Goal: Register for event/course

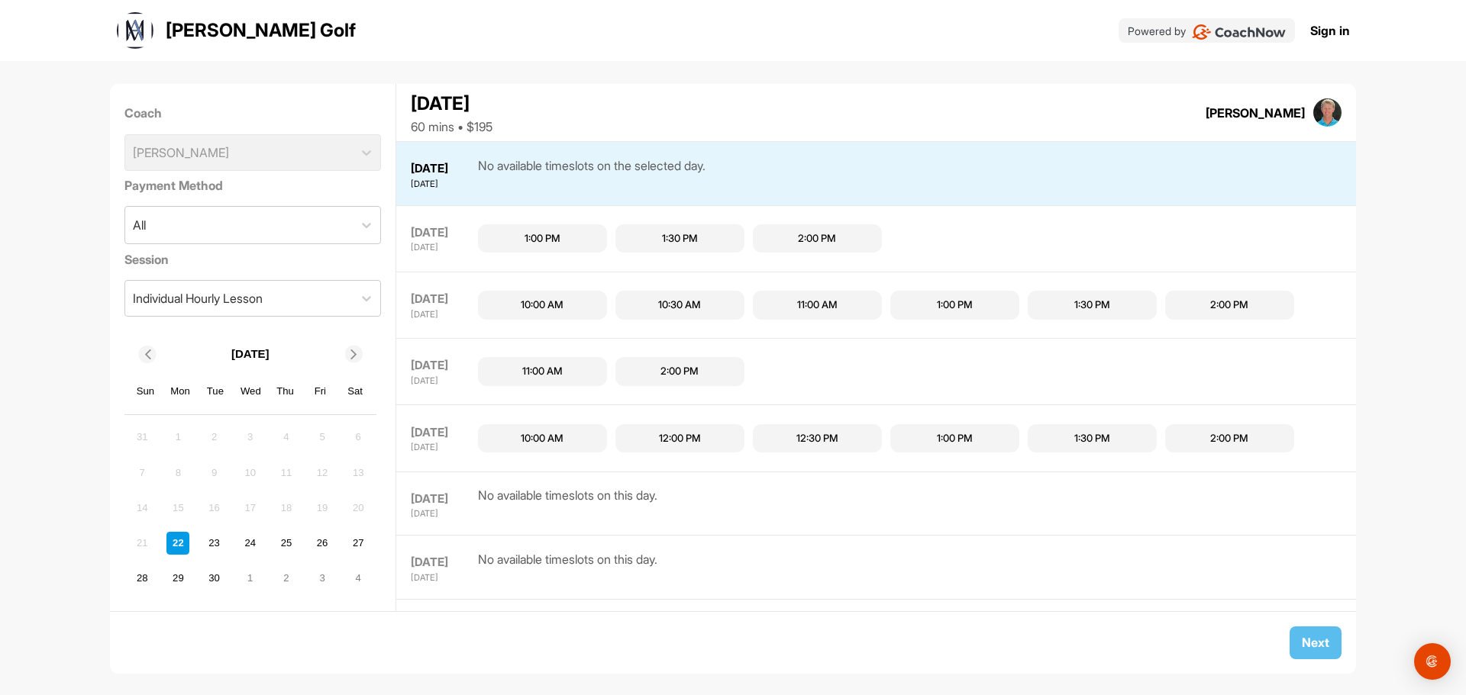
click at [548, 438] on div "10:00 AM" at bounding box center [542, 438] width 43 height 15
click at [1318, 641] on span "Next" at bounding box center [1315, 642] width 27 height 15
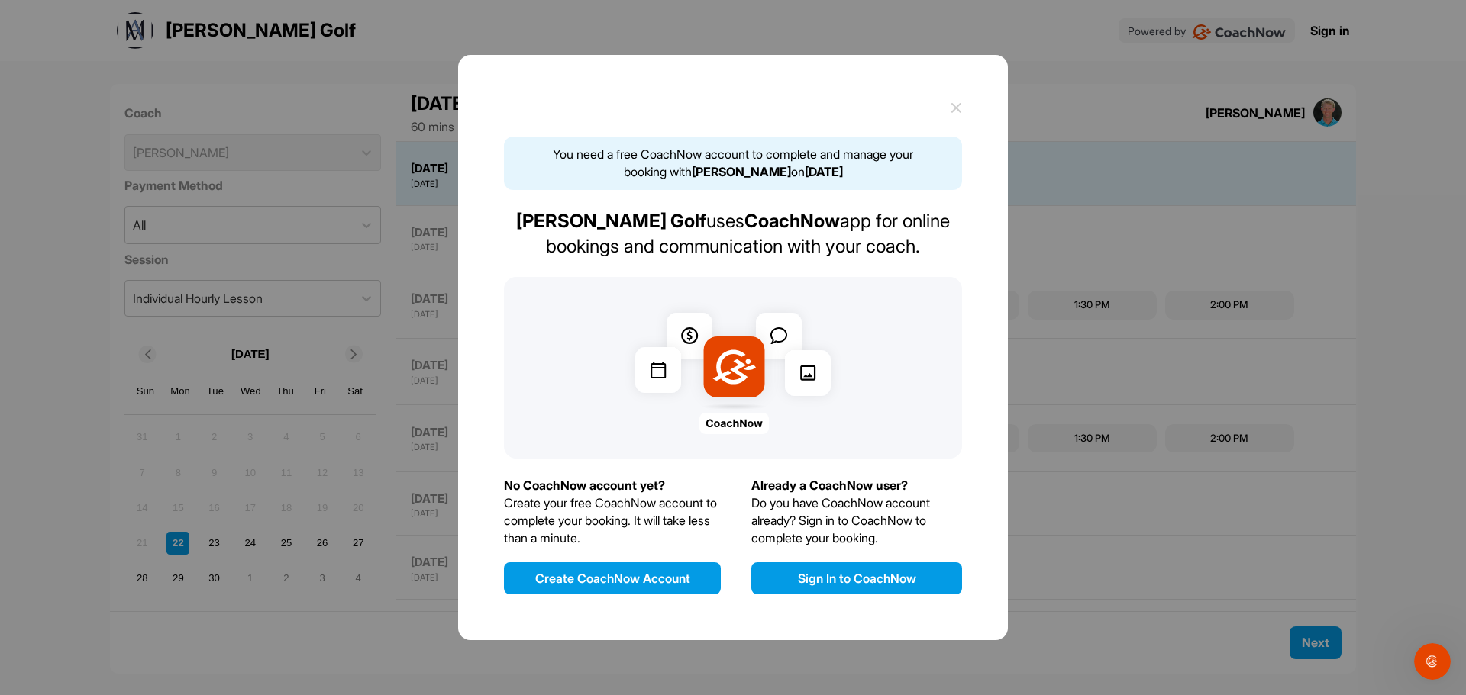
click at [604, 576] on button "Create CoachNow Account" at bounding box center [612, 579] width 217 height 32
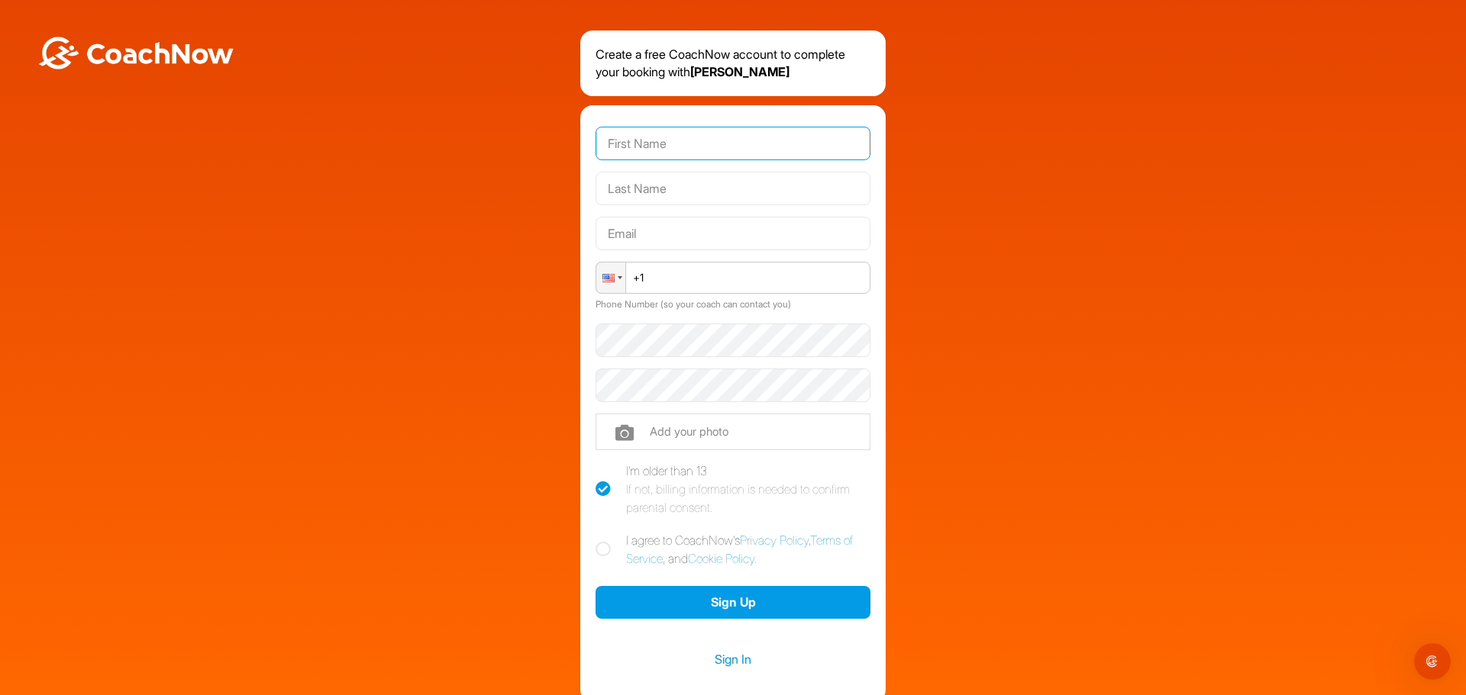
click at [646, 147] on input "text" at bounding box center [732, 144] width 275 height 34
type input "[PERSON_NAME]"
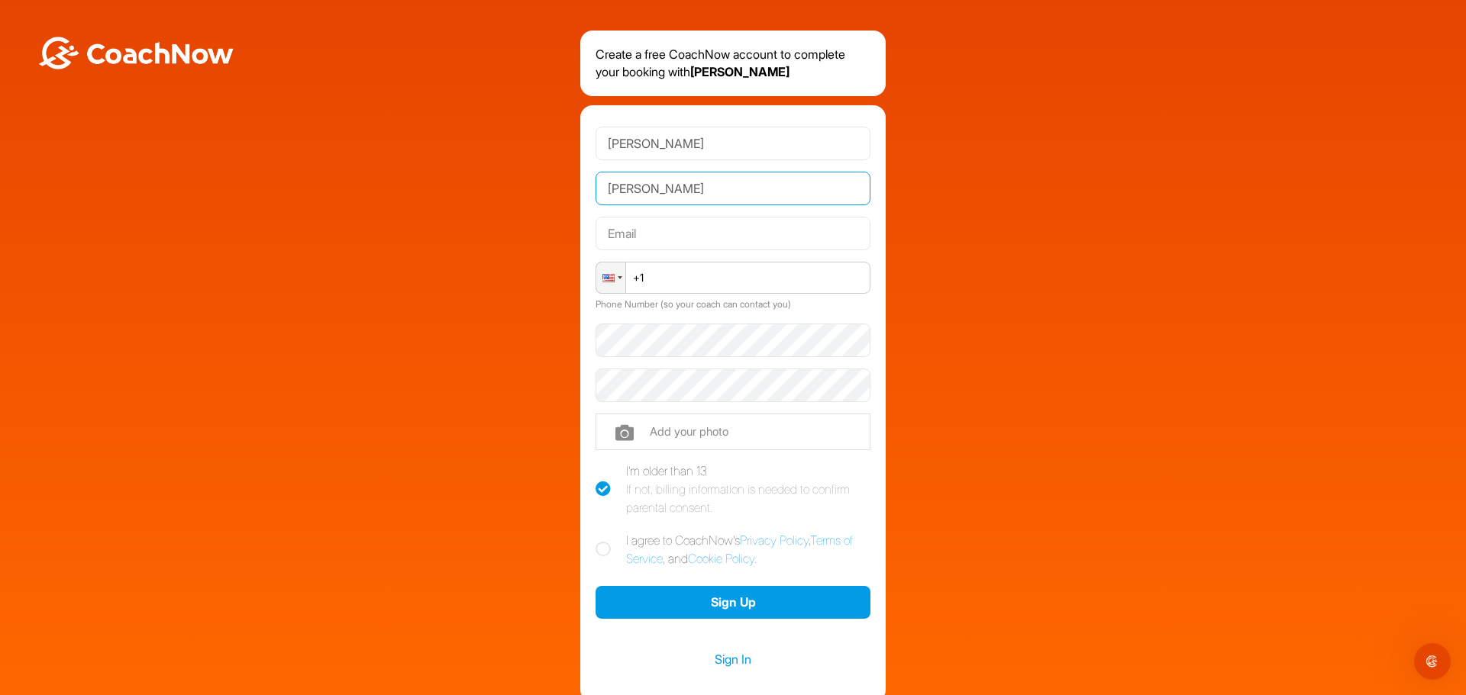
type input "[PERSON_NAME]"
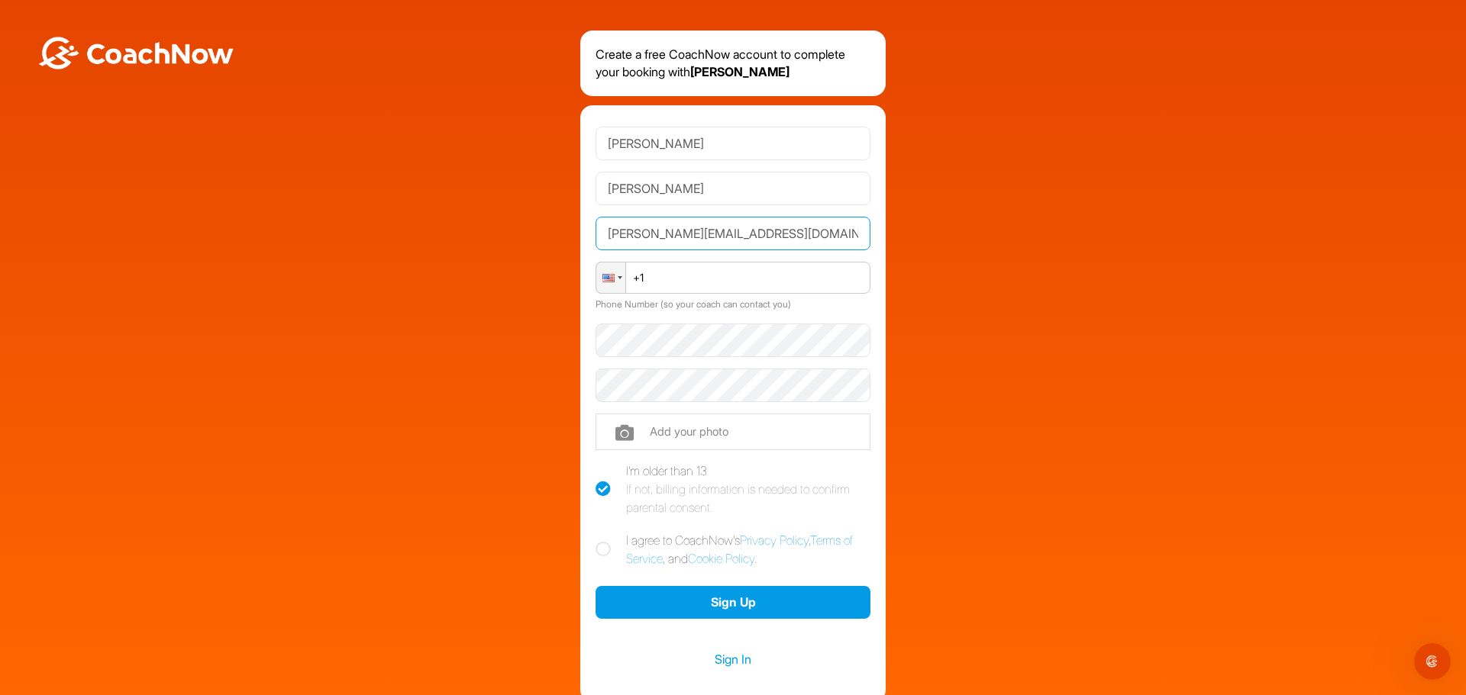
type input "[PERSON_NAME][EMAIL_ADDRESS][DOMAIN_NAME]"
type input "[PHONE_NUMBER]"
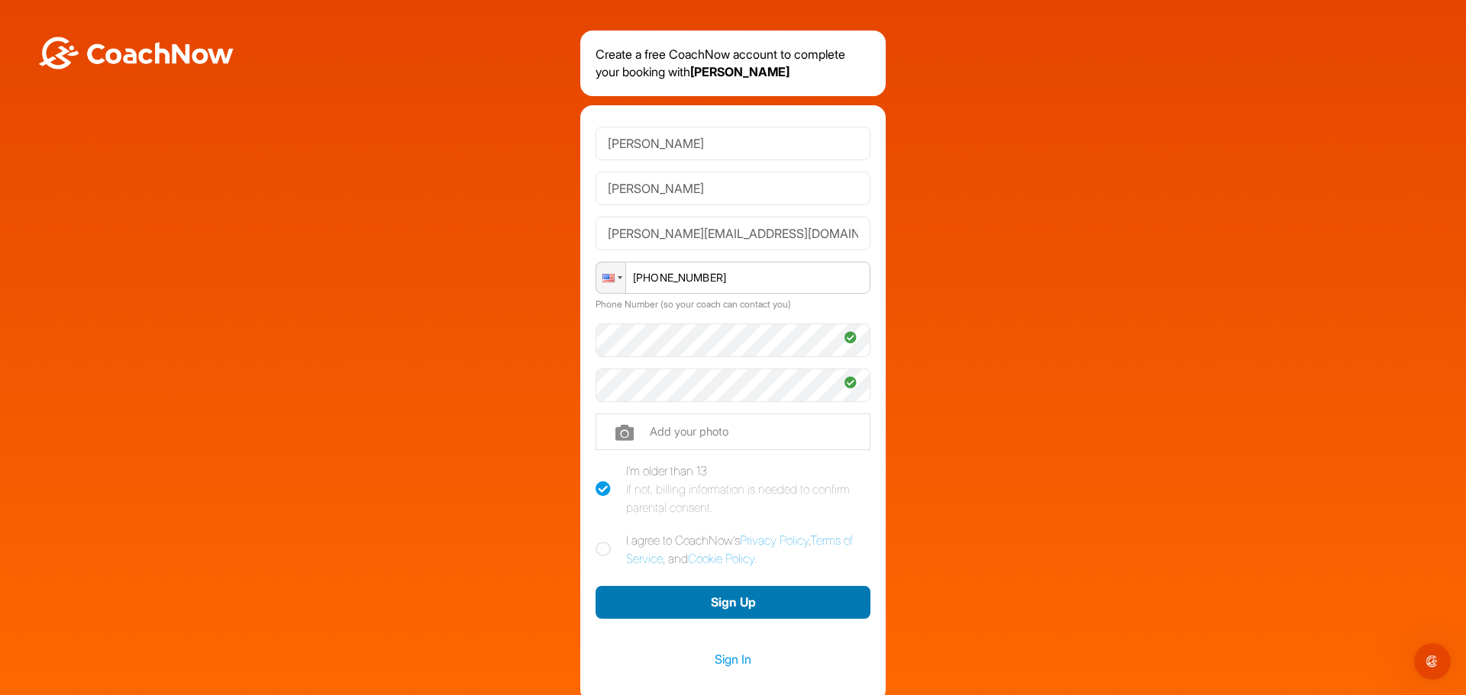
click at [734, 602] on button "Sign Up" at bounding box center [732, 602] width 275 height 33
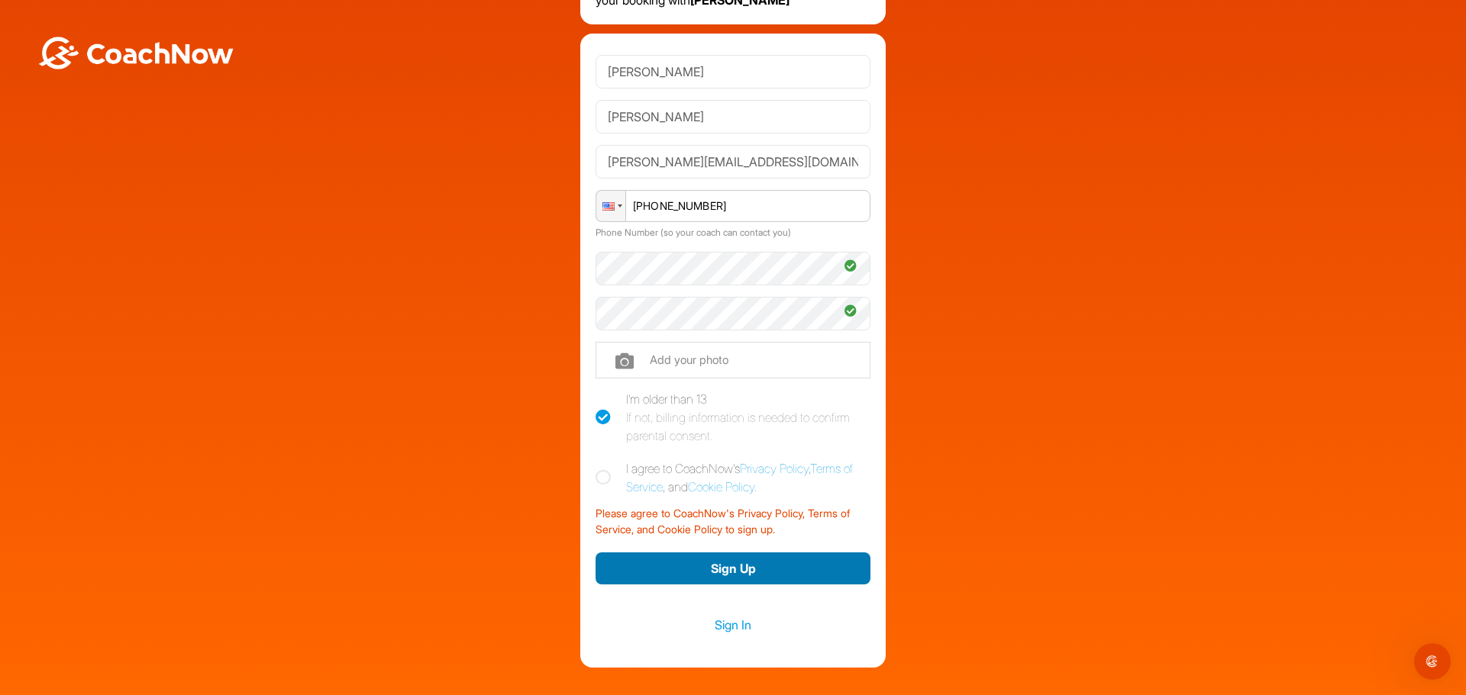
scroll to position [151, 0]
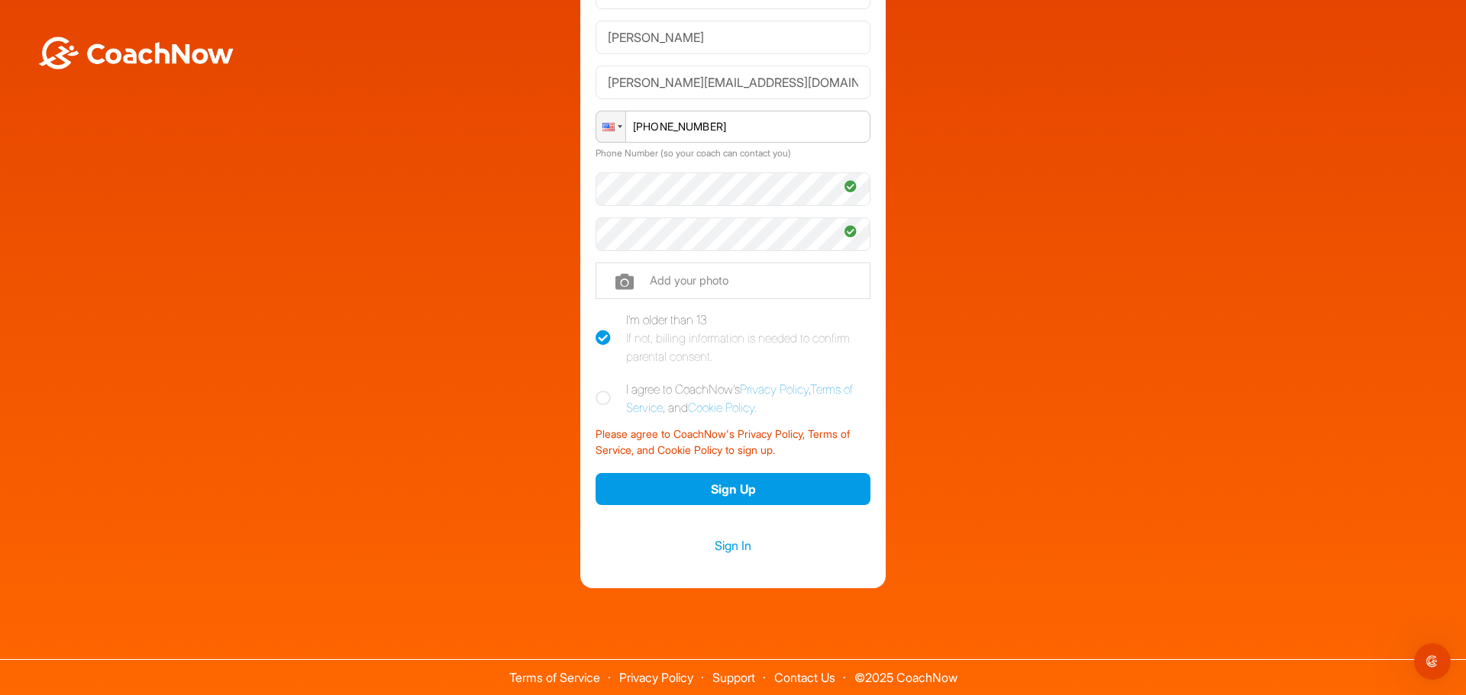
click at [598, 395] on icon at bounding box center [602, 398] width 15 height 15
click at [598, 390] on input "I agree to CoachNow's Privacy Policy , Terms of Service , and Cookie Policy ." at bounding box center [600, 385] width 10 height 10
checkbox input "true"
click at [718, 490] on button "Sign Up" at bounding box center [732, 489] width 275 height 33
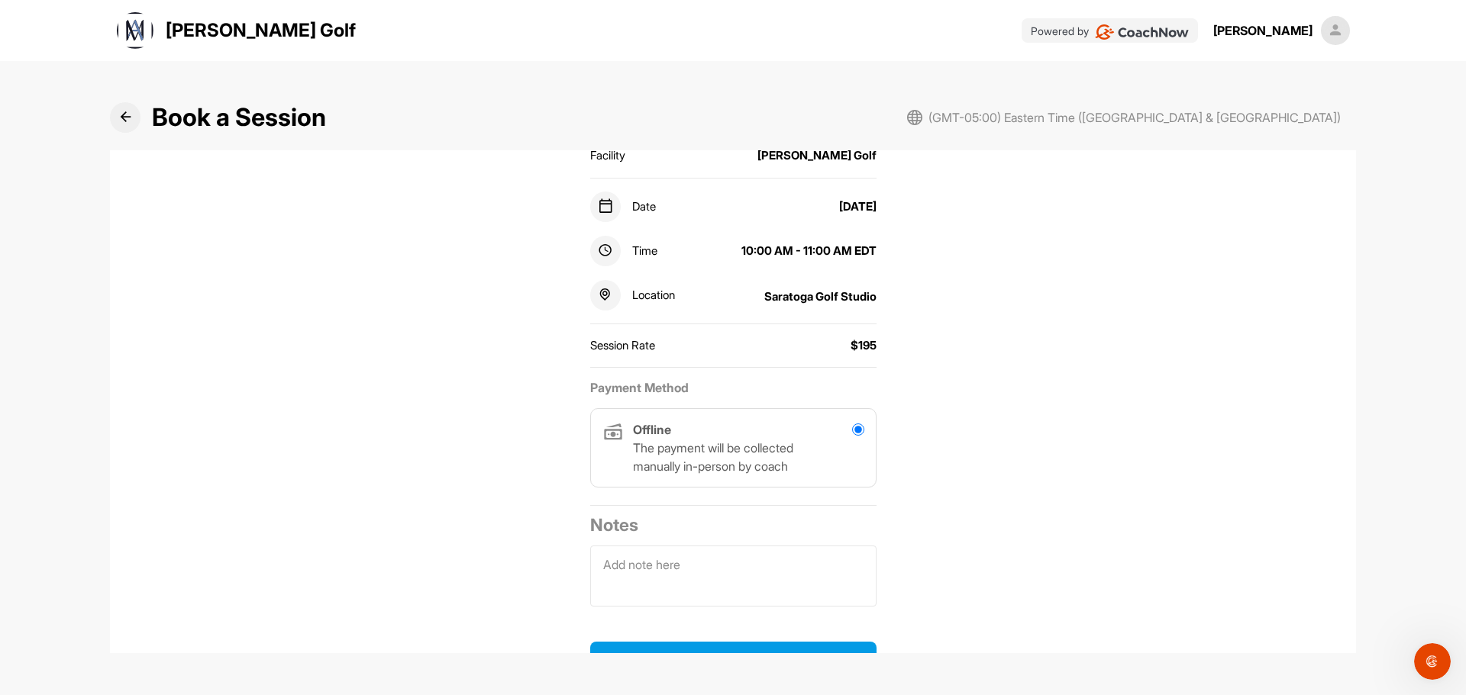
scroll to position [249, 0]
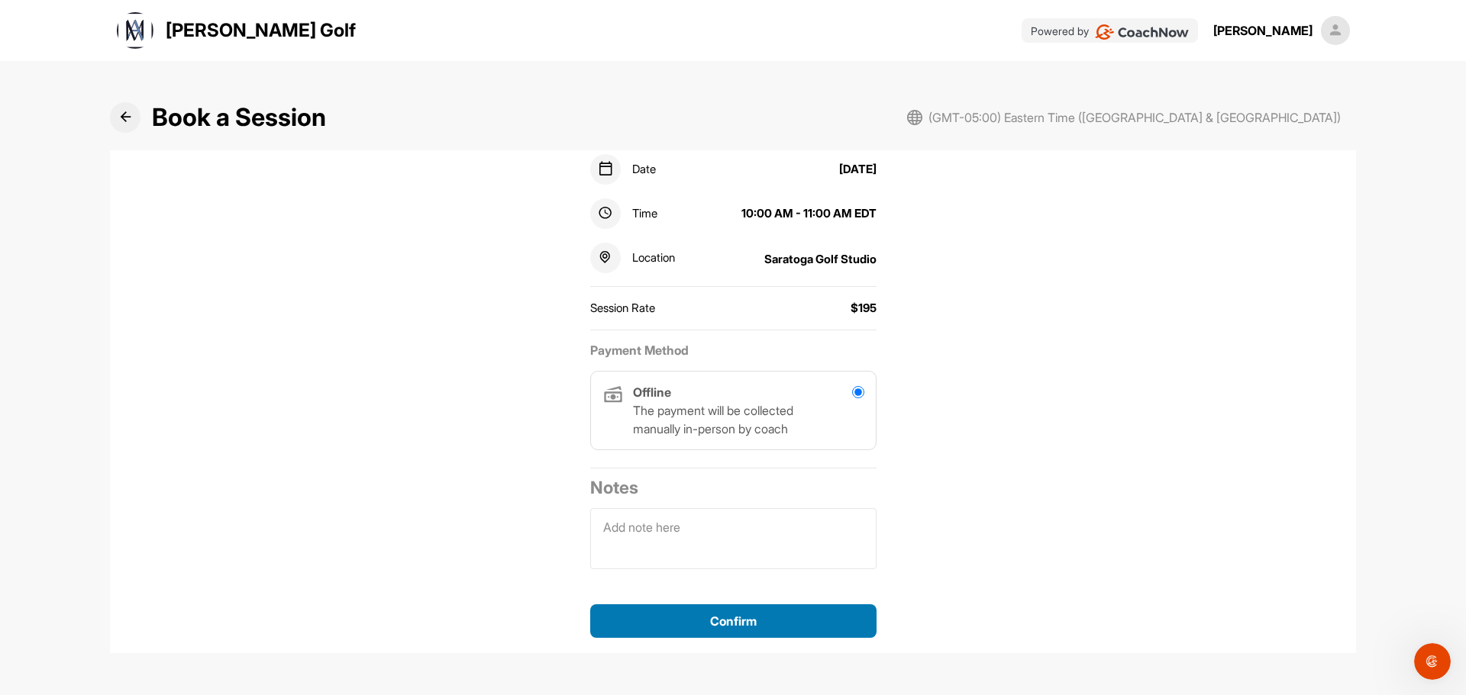
click at [734, 618] on span "Confirm" at bounding box center [733, 621] width 47 height 15
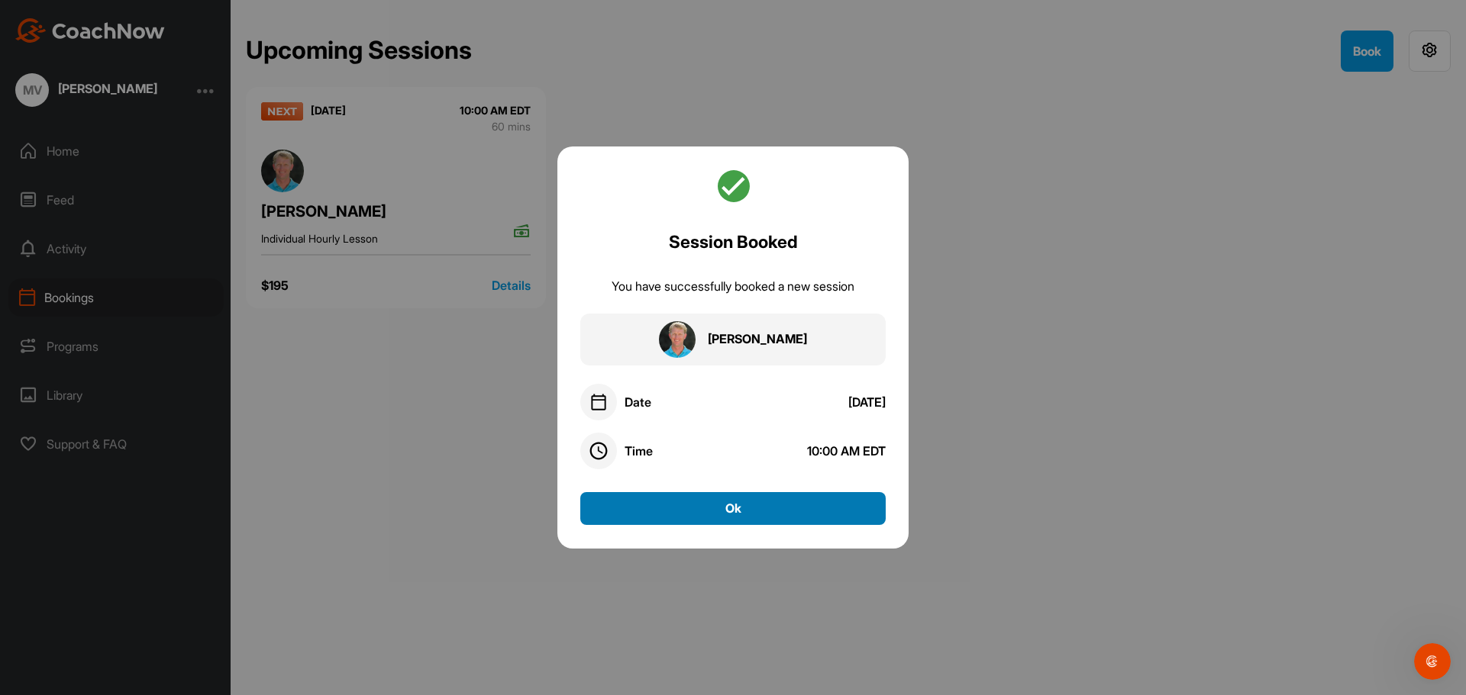
click at [735, 508] on button "Ok" at bounding box center [732, 508] width 305 height 33
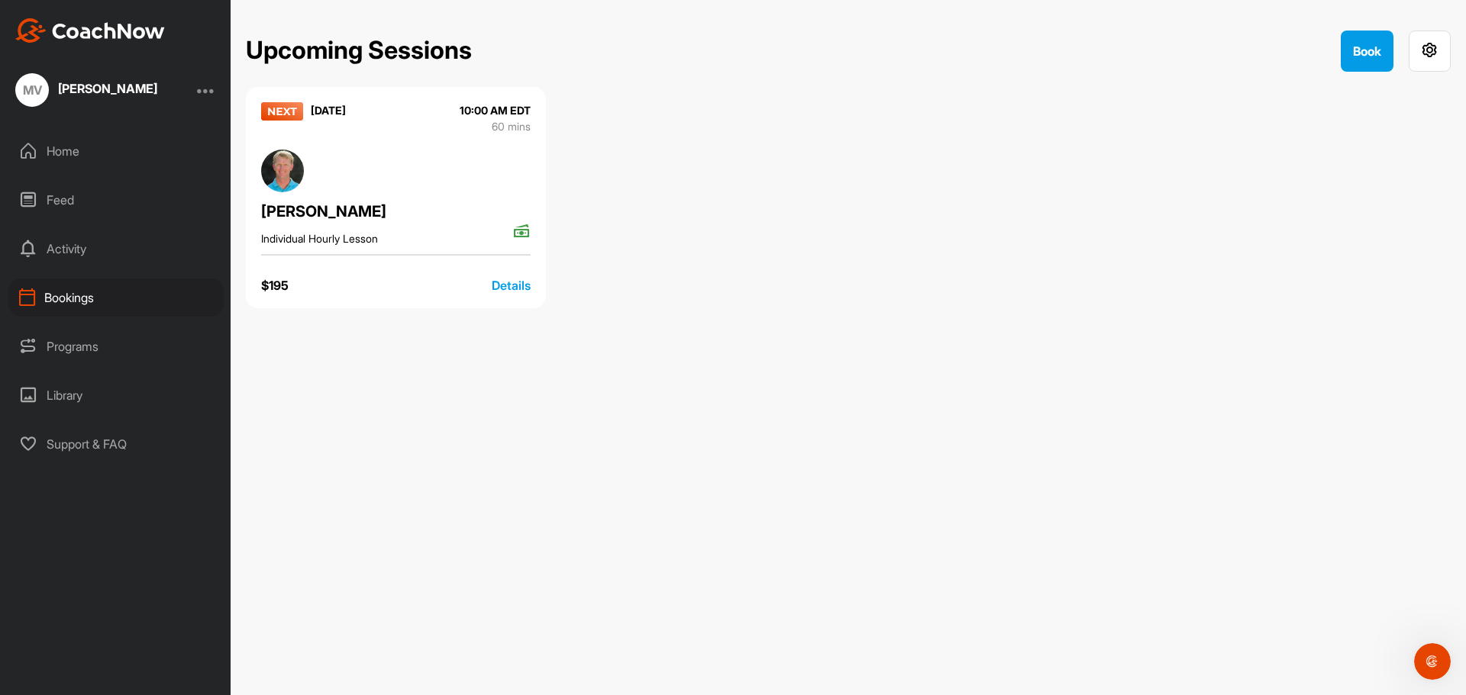
click at [511, 285] on div "Details" at bounding box center [511, 285] width 39 height 18
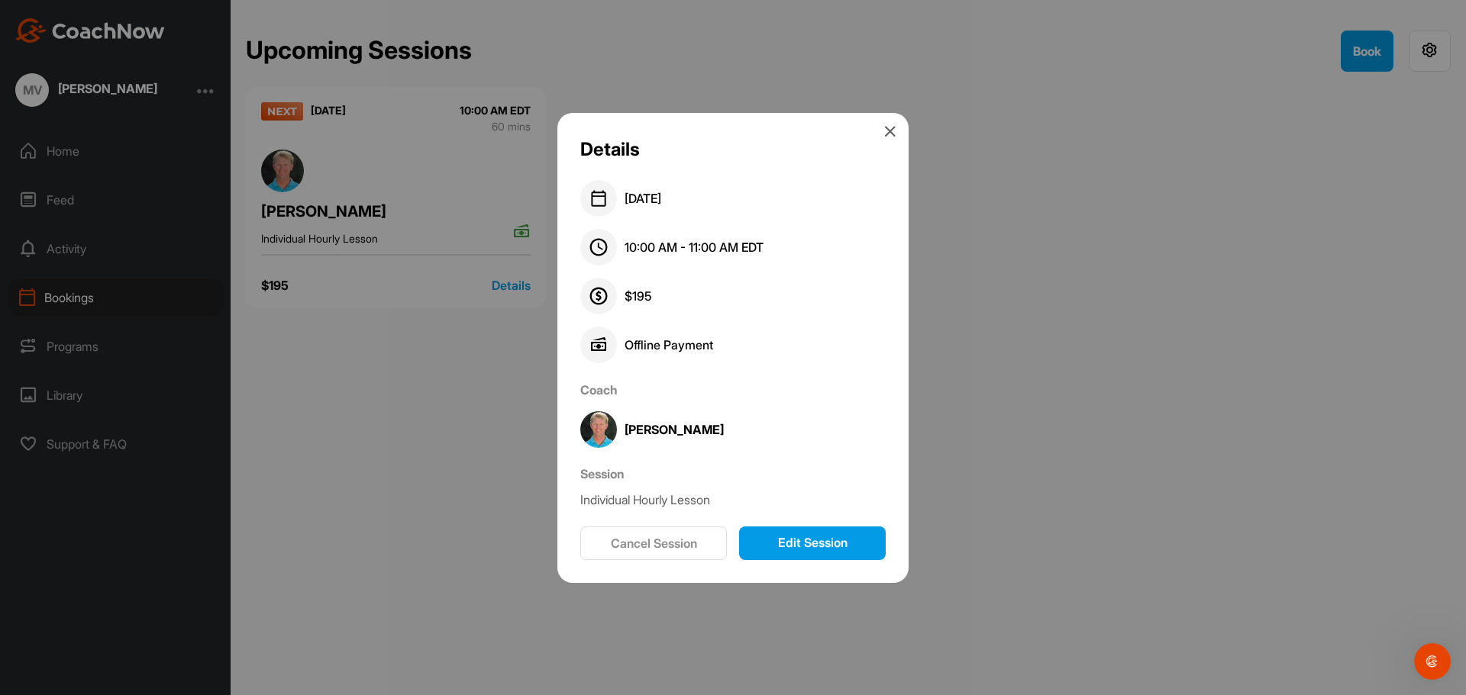
click at [886, 134] on icon at bounding box center [890, 131] width 12 height 12
